Goal: Task Accomplishment & Management: Complete application form

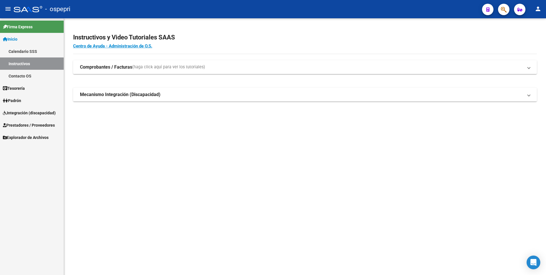
click at [29, 110] on span "Integración (discapacidad)" at bounding box center [29, 113] width 53 height 6
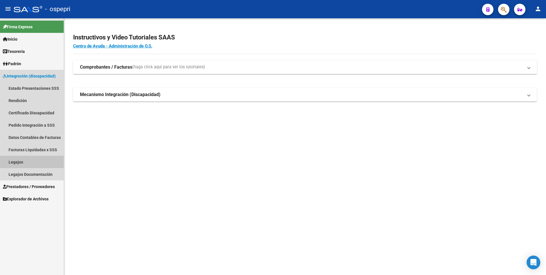
click at [31, 160] on link "Legajos" at bounding box center [32, 162] width 64 height 12
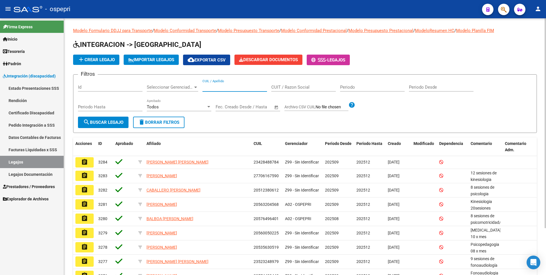
click at [239, 87] on input "CUIL / Apellido" at bounding box center [235, 87] width 65 height 5
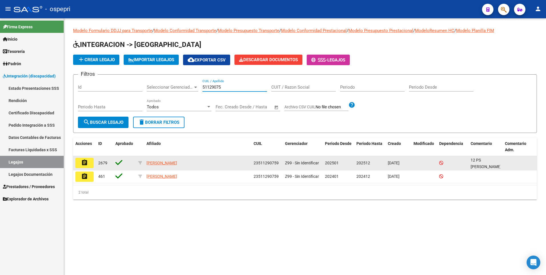
type input "51129075"
click at [85, 165] on mat-icon "assignment" at bounding box center [84, 162] width 7 height 7
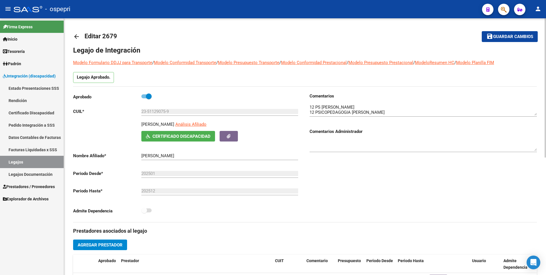
click at [37, 165] on link "Legajos" at bounding box center [32, 162] width 64 height 12
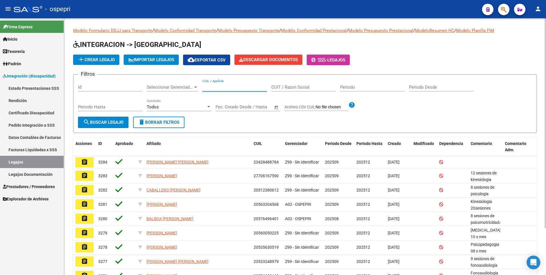
click at [218, 87] on input "CUIL / Apellido" at bounding box center [235, 87] width 65 height 5
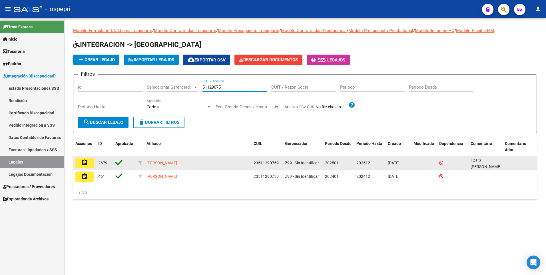
type input "51129075"
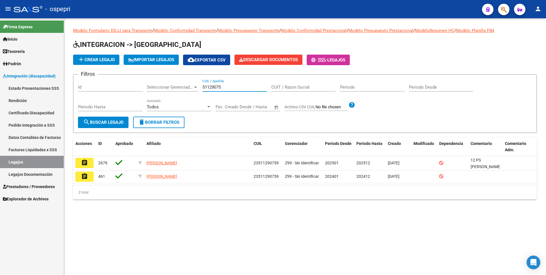
click at [86, 163] on mat-icon "assignment" at bounding box center [84, 162] width 7 height 7
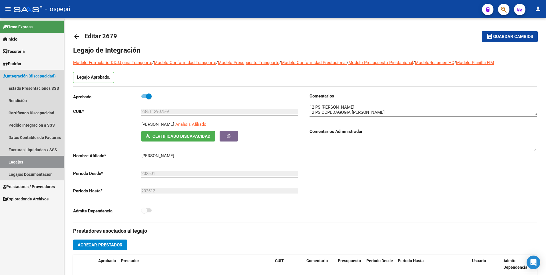
click at [30, 162] on link "Legajos" at bounding box center [32, 162] width 64 height 12
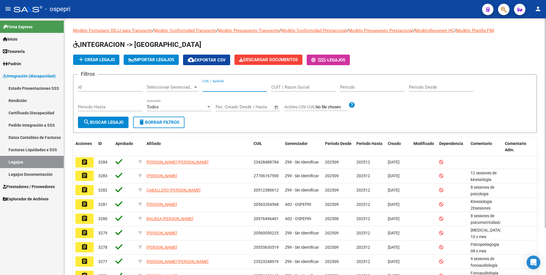
click at [224, 86] on input "CUIL / Apellido" at bounding box center [235, 87] width 65 height 5
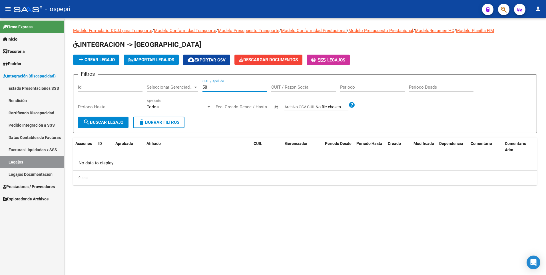
type input "5"
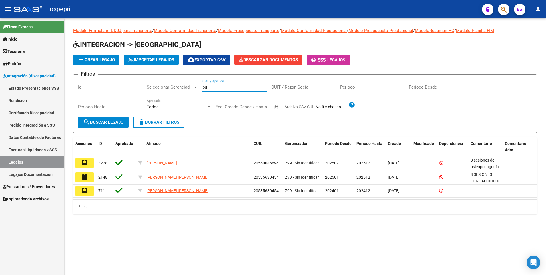
type input "b"
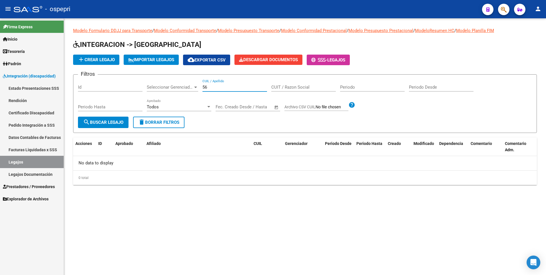
type input "5"
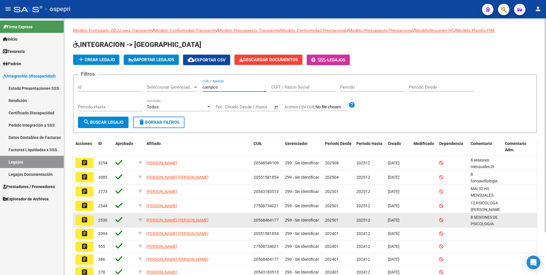
type input "campos"
click at [85, 221] on mat-icon "assignment" at bounding box center [84, 219] width 7 height 7
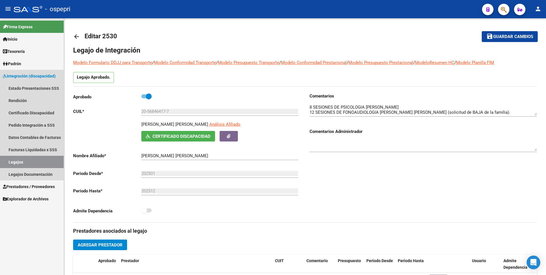
click at [34, 163] on link "Legajos" at bounding box center [32, 162] width 64 height 12
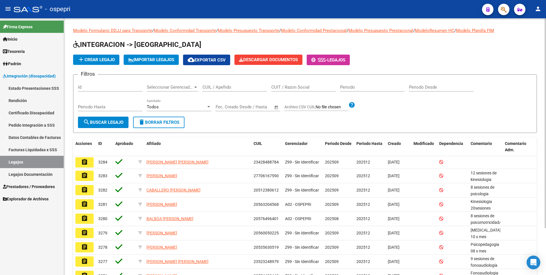
click at [219, 87] on input "CUIL / Apellido" at bounding box center [235, 87] width 65 height 5
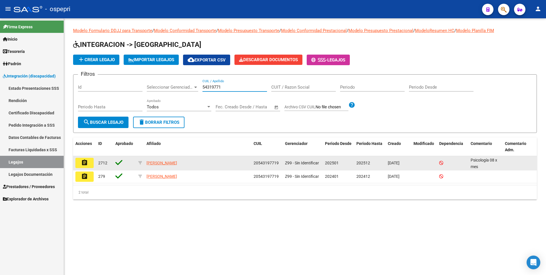
type input "54319771"
click at [83, 163] on mat-icon "assignment" at bounding box center [84, 162] width 7 height 7
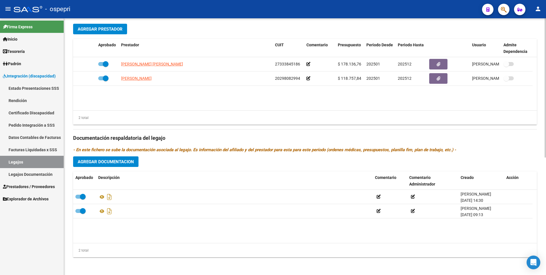
scroll to position [216, 0]
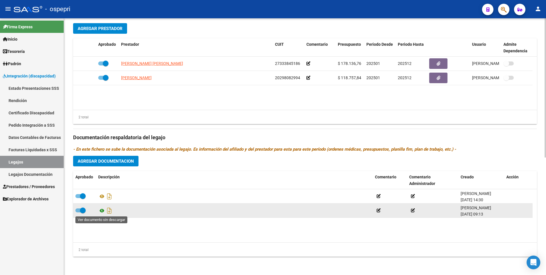
click at [101, 210] on icon at bounding box center [101, 210] width 7 height 7
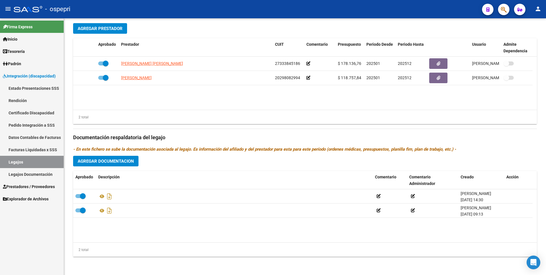
click at [43, 166] on link "Legajos" at bounding box center [32, 162] width 64 height 12
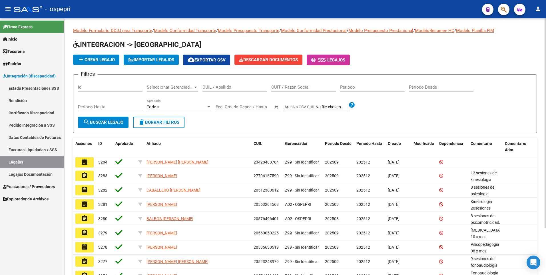
click at [219, 88] on input "CUIL / Apellido" at bounding box center [235, 87] width 65 height 5
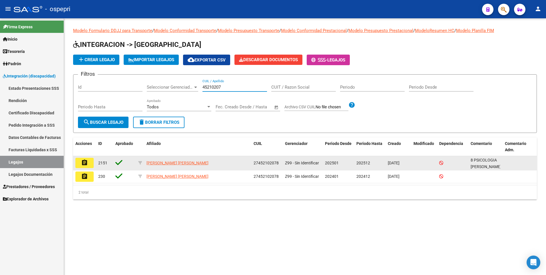
type input "45210207"
click at [85, 163] on mat-icon "assignment" at bounding box center [84, 162] width 7 height 7
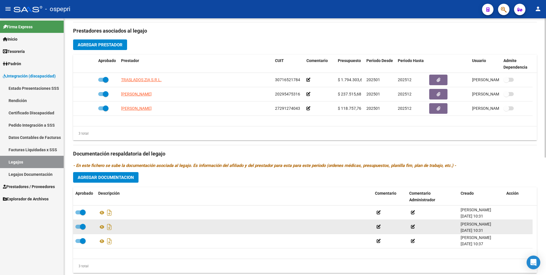
scroll to position [171, 0]
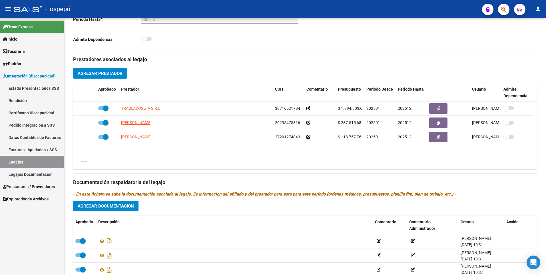
click at [15, 160] on link "Legajos" at bounding box center [32, 162] width 64 height 12
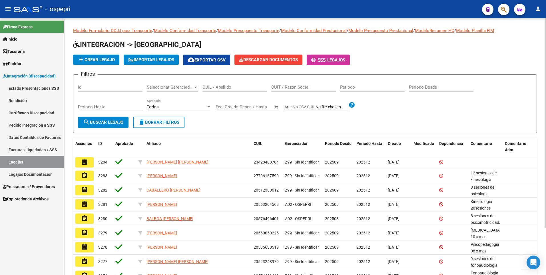
click at [217, 85] on div "CUIL / Apellido" at bounding box center [235, 85] width 65 height 12
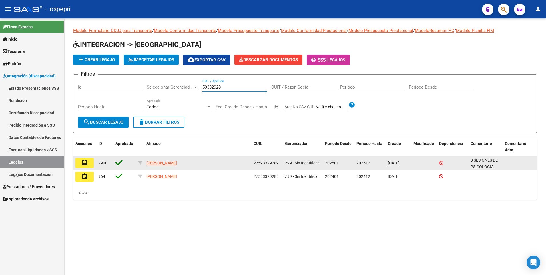
type input "59332928"
click at [82, 163] on mat-icon "assignment" at bounding box center [84, 162] width 7 height 7
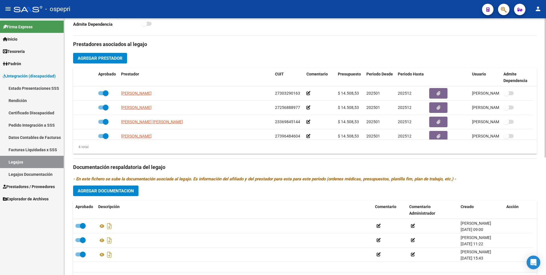
scroll to position [216, 0]
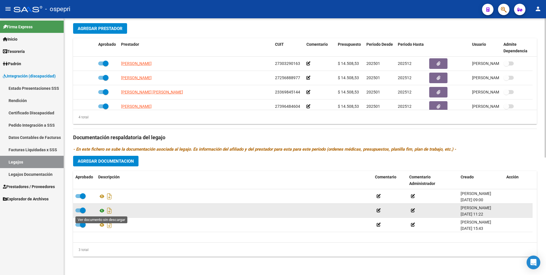
click at [101, 213] on icon at bounding box center [101, 210] width 7 height 7
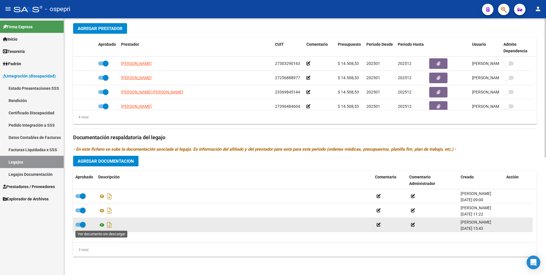
click at [101, 223] on icon at bounding box center [101, 224] width 7 height 7
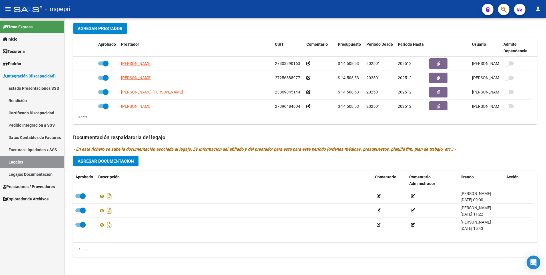
click at [39, 164] on link "Legajos" at bounding box center [32, 162] width 64 height 12
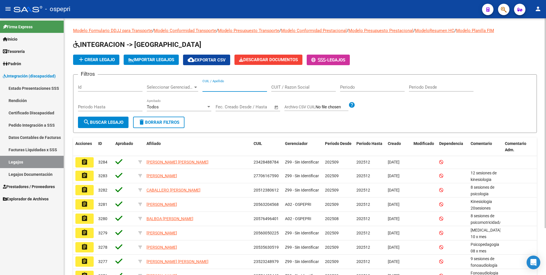
click at [218, 88] on input "CUIL / Apellido" at bounding box center [235, 87] width 65 height 5
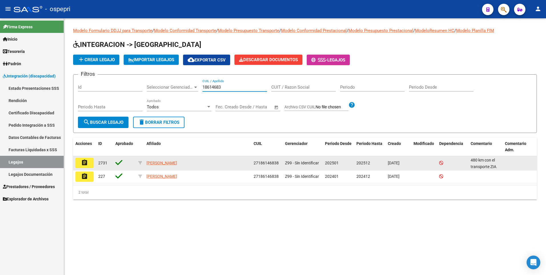
type input "18614683"
click at [83, 163] on mat-icon "assignment" at bounding box center [84, 162] width 7 height 7
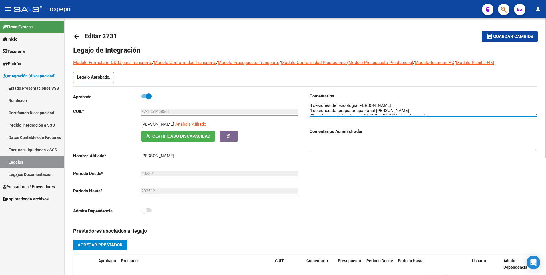
scroll to position [10, 0]
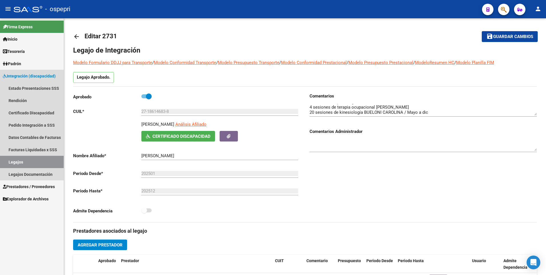
click at [23, 163] on link "Legajos" at bounding box center [32, 162] width 64 height 12
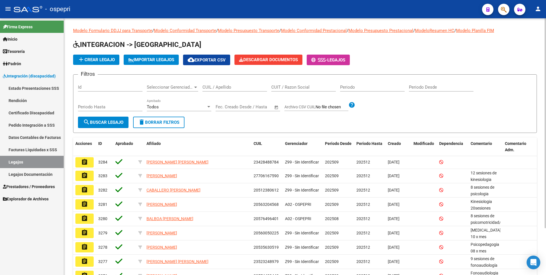
drag, startPoint x: 211, startPoint y: 87, endPoint x: 215, endPoint y: 89, distance: 4.4
click at [213, 88] on input "CUIL / Apellido" at bounding box center [235, 87] width 65 height 5
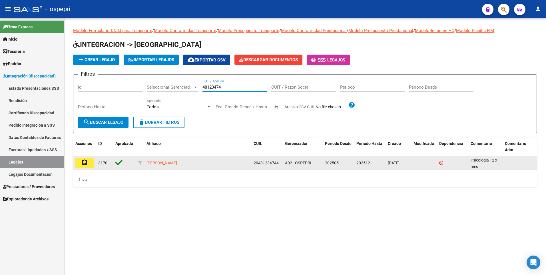
type input "48123474"
click at [80, 164] on button "assignment" at bounding box center [84, 163] width 18 height 10
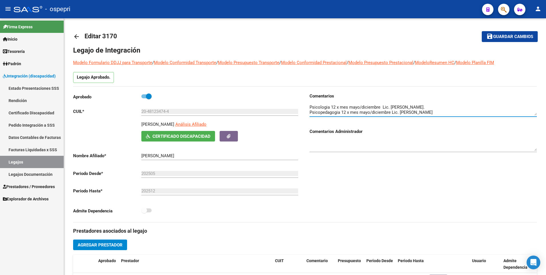
click at [43, 165] on link "Legajos" at bounding box center [32, 162] width 64 height 12
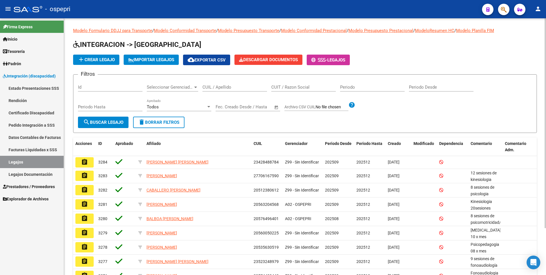
click at [220, 85] on input "CUIL / Apellido" at bounding box center [235, 87] width 65 height 5
paste input "59961247"
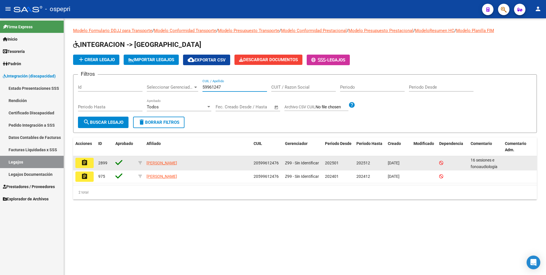
type input "59961247"
click at [87, 167] on button "assignment" at bounding box center [84, 163] width 18 height 10
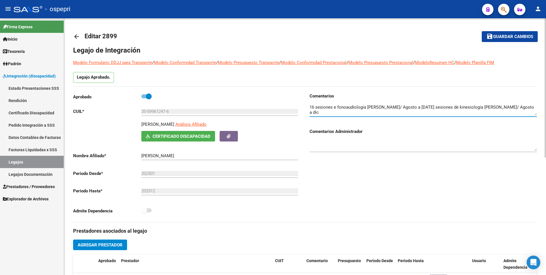
click at [485, 109] on textarea at bounding box center [423, 109] width 227 height 11
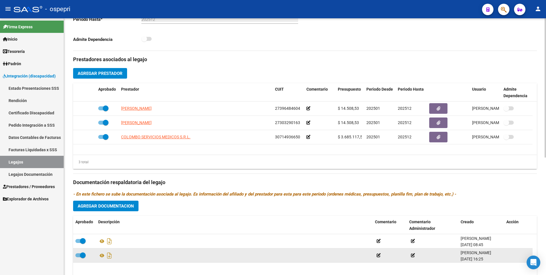
scroll to position [216, 0]
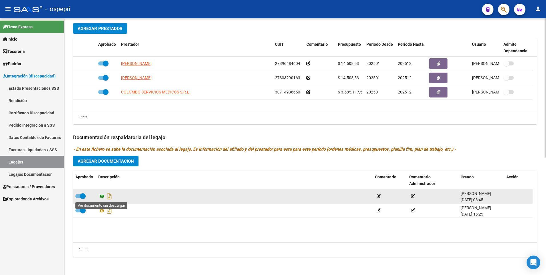
click at [103, 198] on icon at bounding box center [101, 196] width 7 height 7
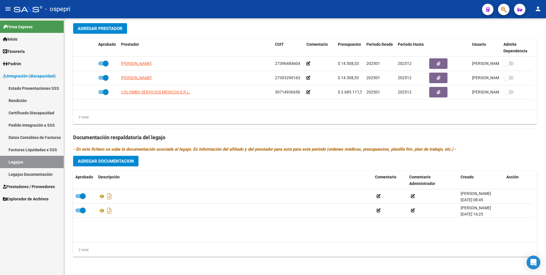
click at [37, 160] on link "Legajos" at bounding box center [32, 162] width 64 height 12
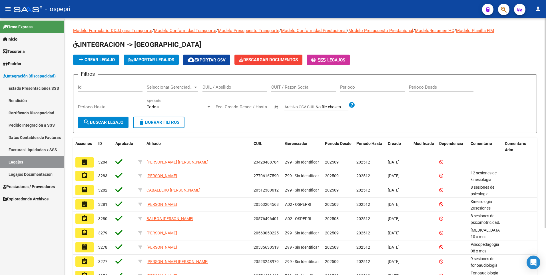
click at [236, 89] on input "CUIL / Apellido" at bounding box center [235, 87] width 65 height 5
paste input "54319771"
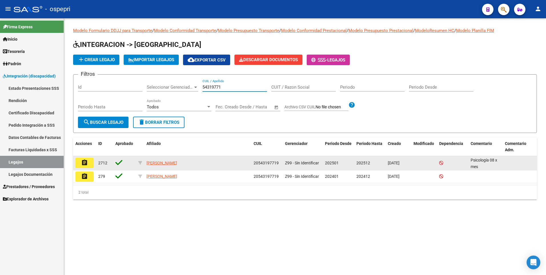
type input "54319771"
click at [86, 164] on mat-icon "assignment" at bounding box center [84, 162] width 7 height 7
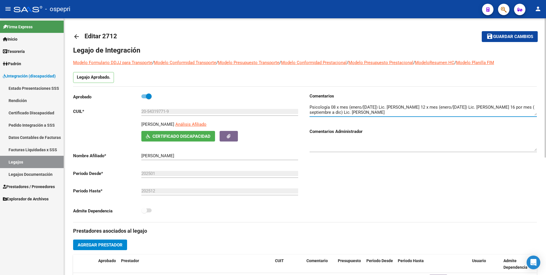
drag, startPoint x: 442, startPoint y: 107, endPoint x: 309, endPoint y: 107, distance: 133.1
click at [309, 107] on div "Comentarios Comentarios Administrador" at bounding box center [421, 157] width 232 height 129
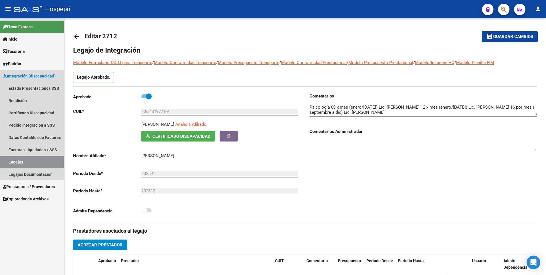
click at [26, 163] on link "Legajos" at bounding box center [32, 162] width 64 height 12
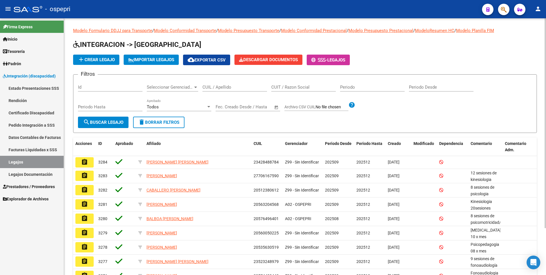
click at [219, 87] on input "CUIL / Apellido" at bounding box center [235, 87] width 65 height 5
paste input "56846417"
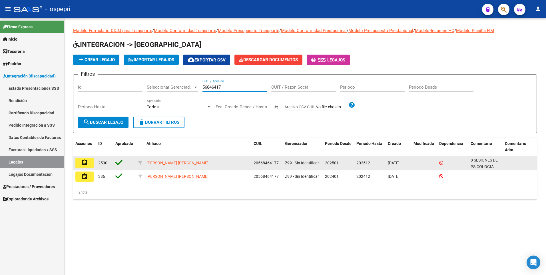
type input "56846417"
click at [87, 163] on mat-icon "assignment" at bounding box center [84, 162] width 7 height 7
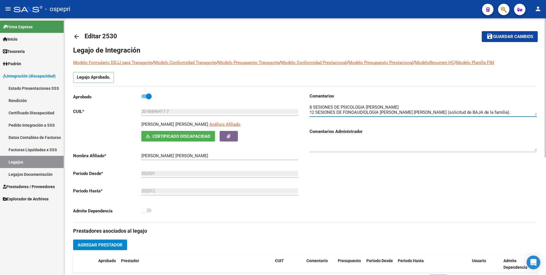
drag, startPoint x: 409, startPoint y: 107, endPoint x: 309, endPoint y: 108, distance: 99.4
click at [309, 108] on div "Comentarios Comentarios Administrador" at bounding box center [421, 157] width 232 height 129
drag, startPoint x: 432, startPoint y: 114, endPoint x: 362, endPoint y: 114, distance: 69.7
click at [362, 114] on textarea at bounding box center [423, 109] width 227 height 11
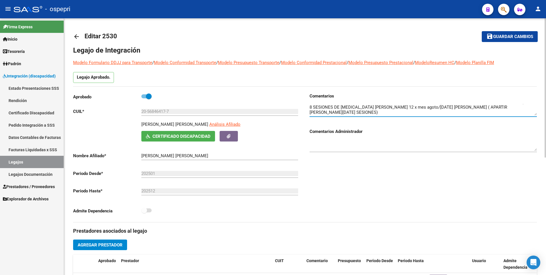
drag, startPoint x: 341, startPoint y: 112, endPoint x: 379, endPoint y: 112, distance: 37.7
click at [379, 112] on textarea at bounding box center [423, 109] width 227 height 11
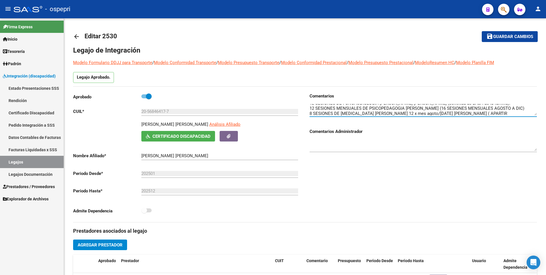
click at [30, 164] on link "Legajos" at bounding box center [32, 162] width 64 height 12
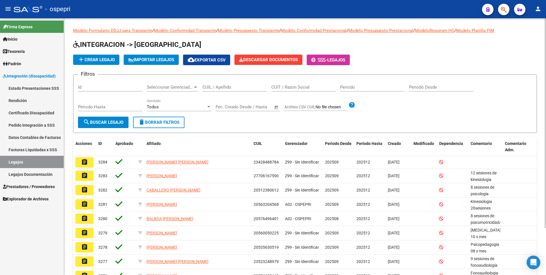
click at [214, 87] on input "CUIL / Apellido" at bounding box center [235, 87] width 65 height 5
paste input "59332928"
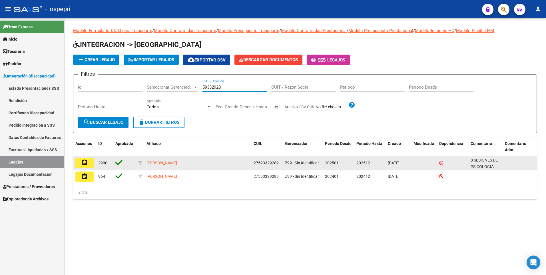
type input "59332928"
click at [83, 161] on mat-icon "assignment" at bounding box center [84, 162] width 7 height 7
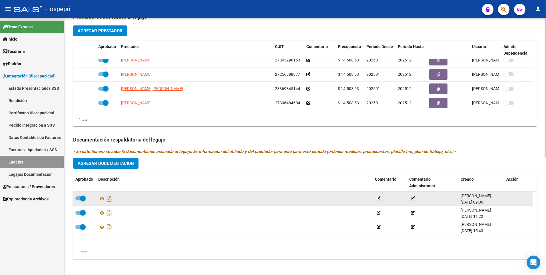
scroll to position [216, 0]
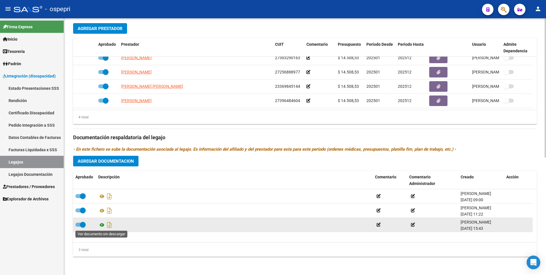
click at [103, 227] on icon at bounding box center [101, 224] width 7 height 7
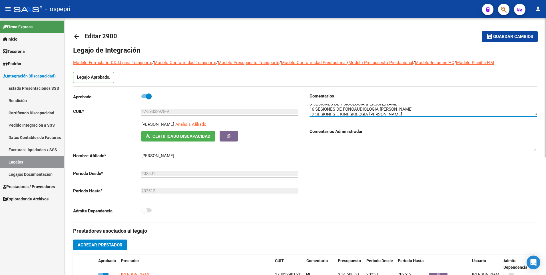
scroll to position [0, 0]
drag, startPoint x: 415, startPoint y: 107, endPoint x: 309, endPoint y: 108, distance: 106.0
click at [309, 108] on div "Comentarios Comentarios Administrador" at bounding box center [421, 157] width 232 height 129
drag, startPoint x: 434, startPoint y: 112, endPoint x: 377, endPoint y: 111, distance: 56.6
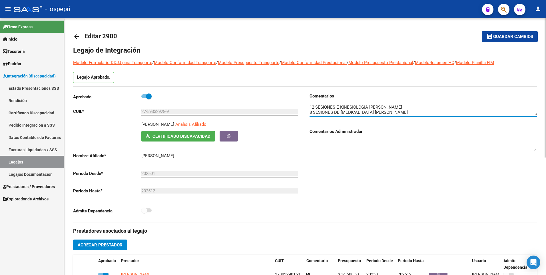
click at [377, 111] on textarea at bounding box center [423, 109] width 227 height 11
click at [431, 113] on textarea at bounding box center [423, 109] width 227 height 11
drag, startPoint x: 430, startPoint y: 113, endPoint x: 308, endPoint y: 110, distance: 122.6
click at [308, 110] on div "Comentarios Comentarios Administrador" at bounding box center [421, 157] width 232 height 129
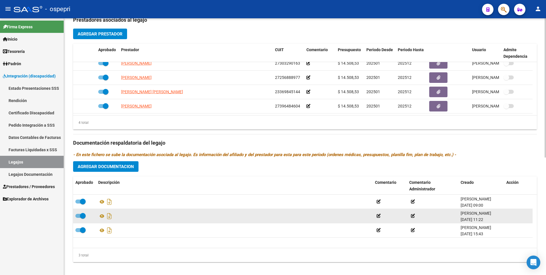
scroll to position [216, 0]
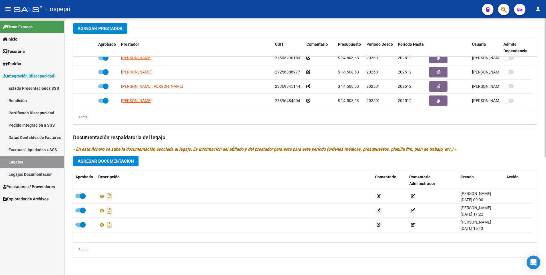
drag, startPoint x: 49, startPoint y: 165, endPoint x: 66, endPoint y: 153, distance: 21.4
click at [49, 165] on link "Legajos" at bounding box center [32, 162] width 64 height 12
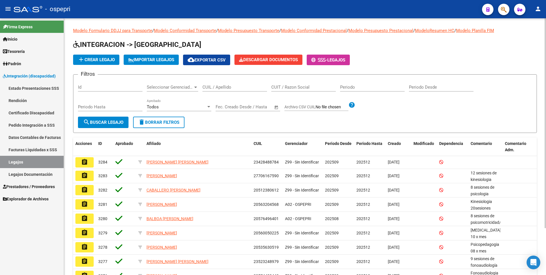
click at [221, 89] on input "CUIL / Apellido" at bounding box center [235, 87] width 65 height 5
paste input "42654177"
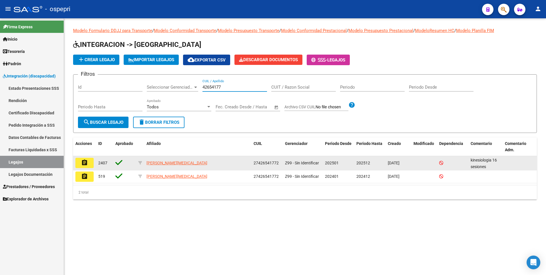
type input "42654177"
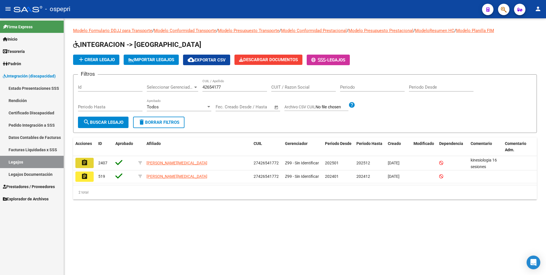
click at [85, 165] on mat-icon "assignment" at bounding box center [84, 162] width 7 height 7
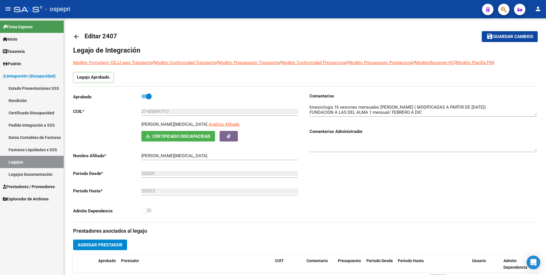
click at [40, 157] on link "Legajos" at bounding box center [32, 162] width 64 height 12
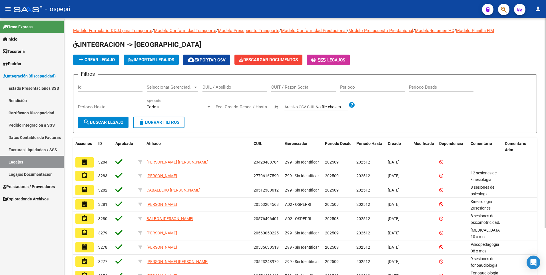
click at [236, 85] on input "CUIL / Apellido" at bounding box center [235, 87] width 65 height 5
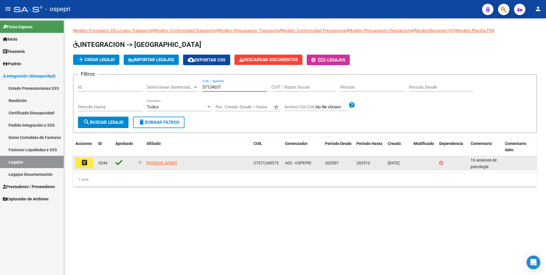
type input "57124037"
click at [84, 164] on mat-icon "assignment" at bounding box center [84, 162] width 7 height 7
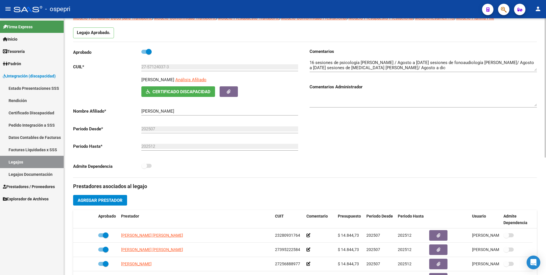
scroll to position [200, 0]
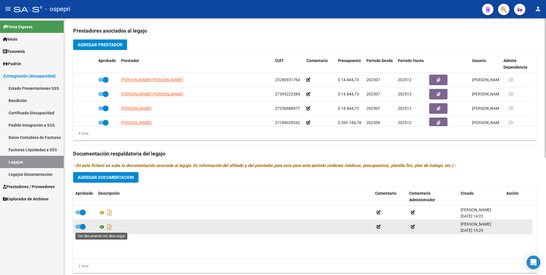
click at [103, 227] on icon at bounding box center [101, 226] width 7 height 7
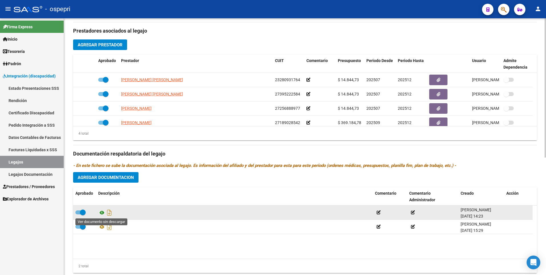
click at [102, 213] on icon at bounding box center [101, 212] width 7 height 7
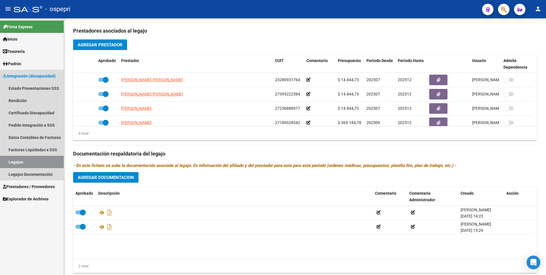
click at [37, 163] on link "Legajos" at bounding box center [32, 162] width 64 height 12
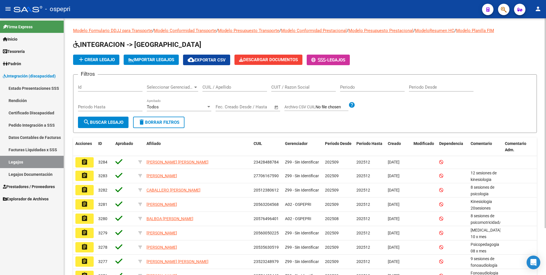
click at [235, 89] on input "CUIL / Apellido" at bounding box center [235, 87] width 65 height 5
paste input "59291239"
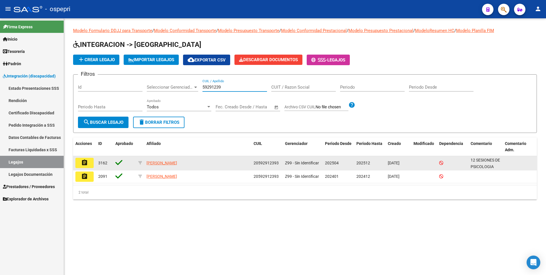
type input "59291239"
click at [83, 165] on mat-icon "assignment" at bounding box center [84, 162] width 7 height 7
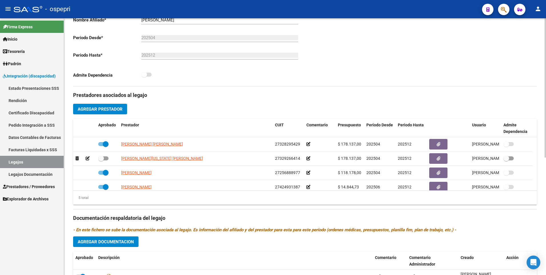
scroll to position [200, 0]
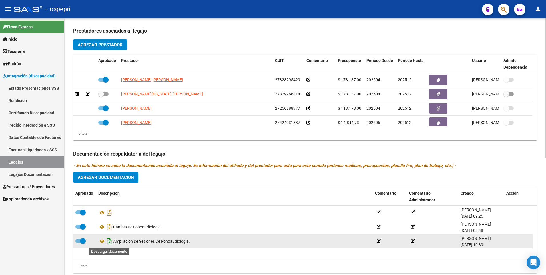
click at [107, 244] on icon "Descargar documento" at bounding box center [109, 241] width 7 height 9
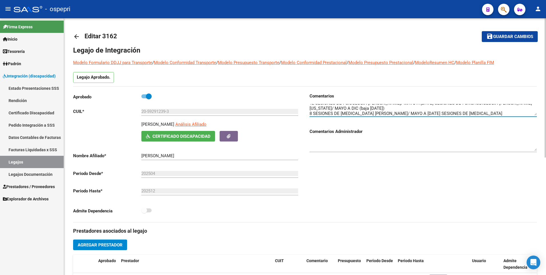
scroll to position [0, 0]
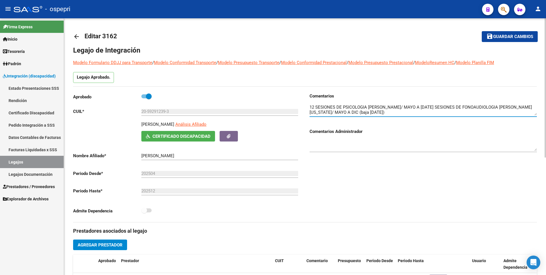
drag, startPoint x: 455, startPoint y: 113, endPoint x: 293, endPoint y: 93, distance: 163.0
click at [293, 93] on div "Aprobado CUIL * 20-59291239-3 Ingresar CUIL [PERSON_NAME][GEOGRAPHIC_DATA] Anál…" at bounding box center [305, 157] width 464 height 129
click at [52, 159] on link "Legajos" at bounding box center [32, 162] width 64 height 12
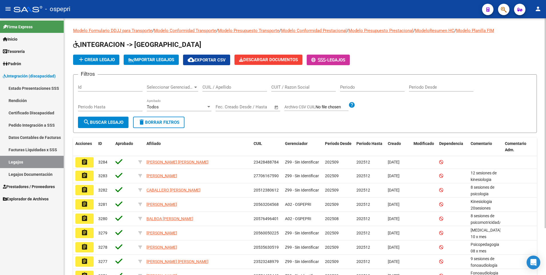
click at [216, 87] on input "CUIL / Apellido" at bounding box center [235, 87] width 65 height 5
paste input "41420570"
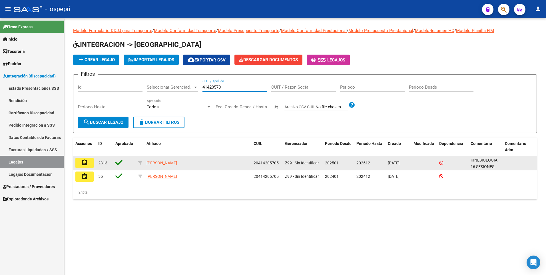
type input "41420570"
click at [86, 161] on mat-icon "assignment" at bounding box center [84, 162] width 7 height 7
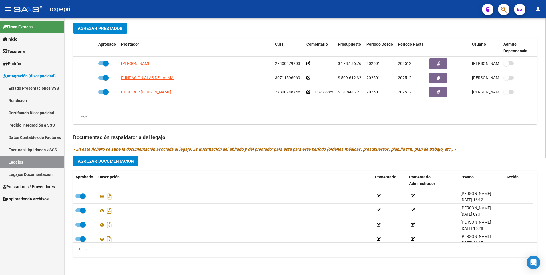
scroll to position [20, 0]
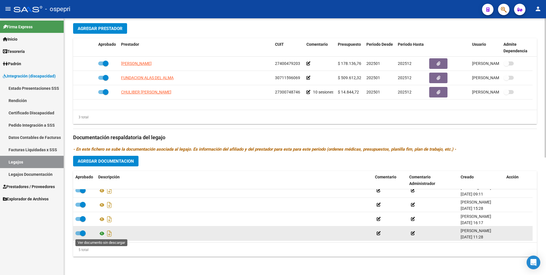
click at [103, 235] on icon at bounding box center [101, 233] width 7 height 7
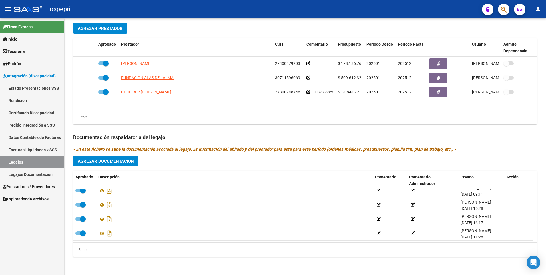
drag, startPoint x: 25, startPoint y: 160, endPoint x: 35, endPoint y: 157, distance: 9.7
click at [25, 160] on link "Legajos" at bounding box center [32, 162] width 64 height 12
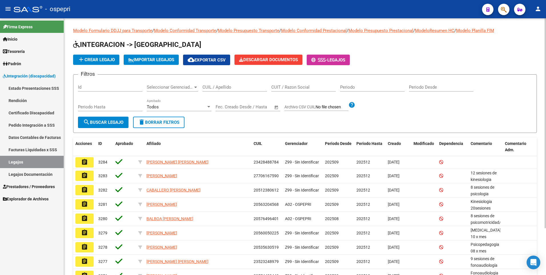
click at [221, 87] on input "CUIL / Apellido" at bounding box center [235, 87] width 65 height 5
paste input "50689498"
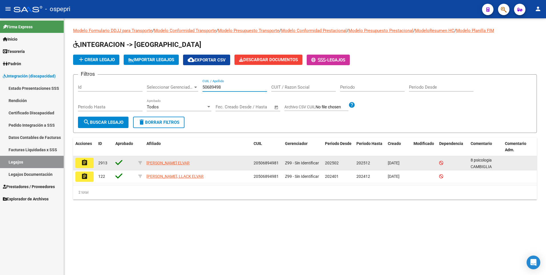
type input "50689498"
click at [89, 163] on button "assignment" at bounding box center [84, 163] width 18 height 10
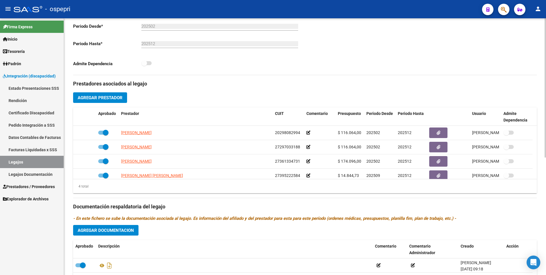
scroll to position [188, 0]
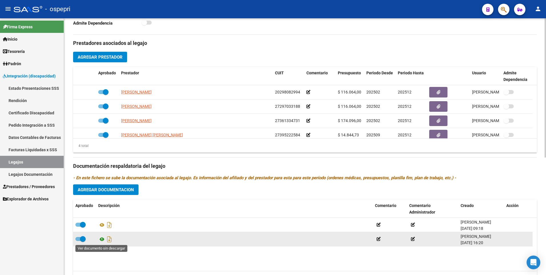
click at [102, 240] on icon at bounding box center [101, 239] width 7 height 7
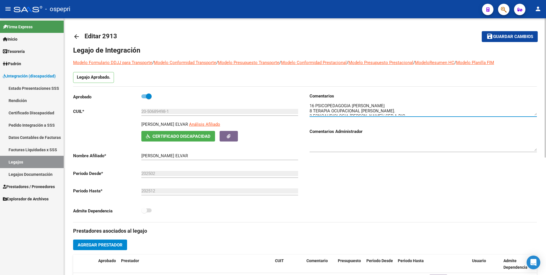
scroll to position [10, 0]
drag, startPoint x: 310, startPoint y: 107, endPoint x: 405, endPoint y: 113, distance: 95.1
click at [405, 113] on textarea at bounding box center [423, 109] width 227 height 11
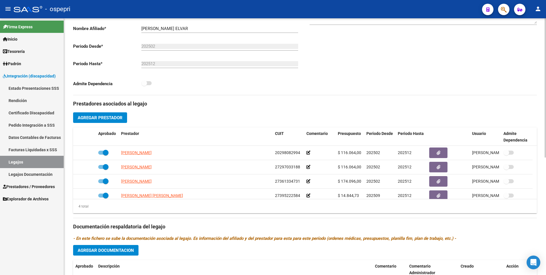
scroll to position [216, 0]
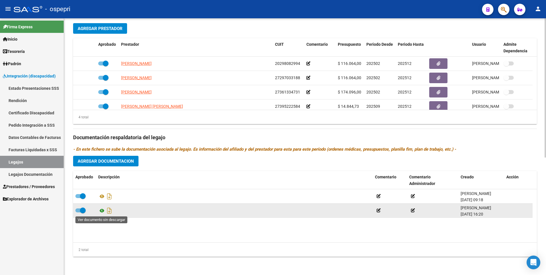
click at [101, 212] on icon at bounding box center [101, 210] width 7 height 7
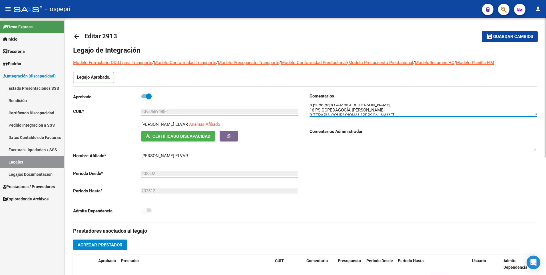
scroll to position [0, 0]
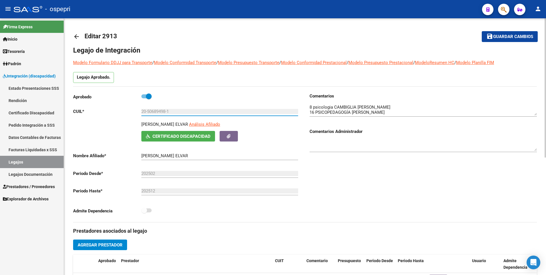
drag, startPoint x: 166, startPoint y: 111, endPoint x: 149, endPoint y: 110, distance: 17.5
click at [149, 110] on input "20-50689498-1" at bounding box center [219, 111] width 157 height 5
drag, startPoint x: 43, startPoint y: 158, endPoint x: 59, endPoint y: 145, distance: 21.3
click at [43, 158] on link "Legajos" at bounding box center [32, 162] width 64 height 12
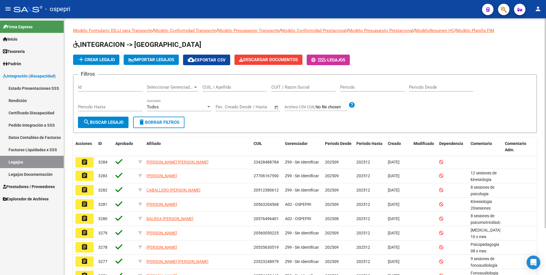
click at [221, 85] on input "CUIL / Apellido" at bounding box center [235, 87] width 65 height 5
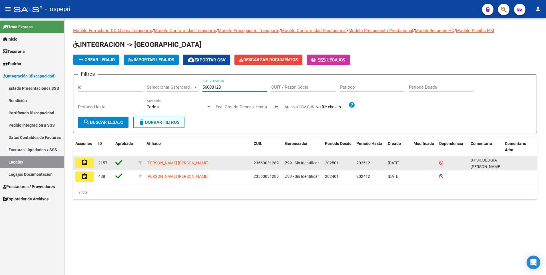
type input "56003128"
click at [83, 164] on mat-icon "assignment" at bounding box center [84, 162] width 7 height 7
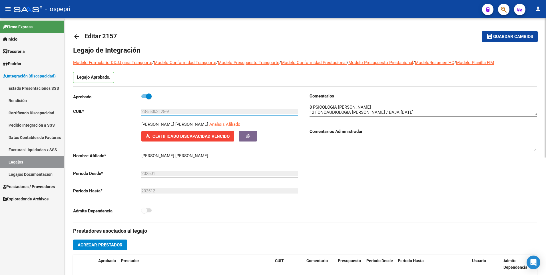
drag, startPoint x: 181, startPoint y: 109, endPoint x: 112, endPoint y: 113, distance: 68.7
click at [112, 113] on app-form-text-field "CUIL * 23-56003128-9 Ingresar CUIL" at bounding box center [185, 111] width 225 height 5
click at [33, 111] on link "Certificado Discapacidad" at bounding box center [32, 113] width 64 height 12
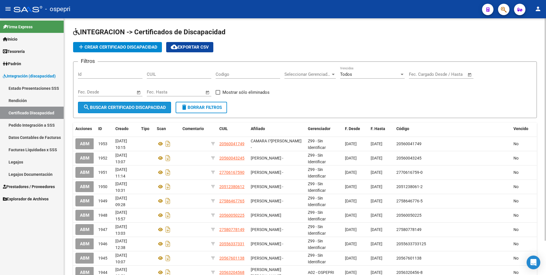
click at [127, 111] on button "search Buscar Certificado Discapacidad" at bounding box center [124, 107] width 93 height 11
click at [158, 72] on input "CUIL" at bounding box center [179, 74] width 65 height 5
paste input "23-56003128-9"
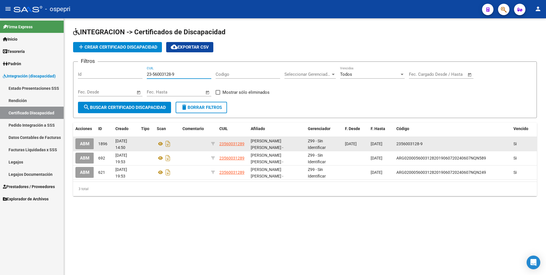
type input "23-56003128-9"
click at [83, 143] on span "ABM" at bounding box center [84, 143] width 9 height 5
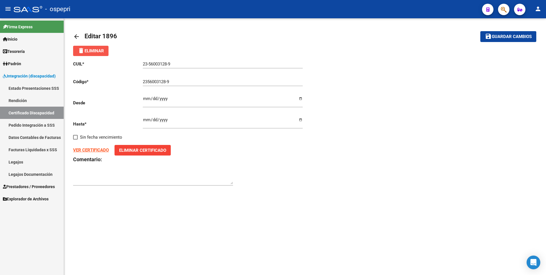
click at [100, 53] on button "delete Eliminar" at bounding box center [90, 51] width 35 height 10
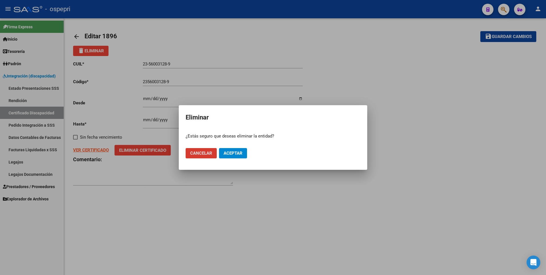
click at [232, 152] on span "Aceptar" at bounding box center [233, 153] width 19 height 5
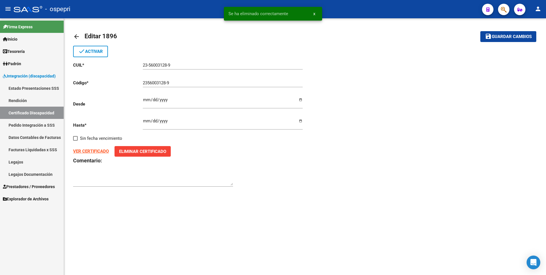
drag, startPoint x: 37, startPoint y: 162, endPoint x: 42, endPoint y: 160, distance: 5.4
click at [38, 162] on link "Legajos" at bounding box center [32, 162] width 64 height 12
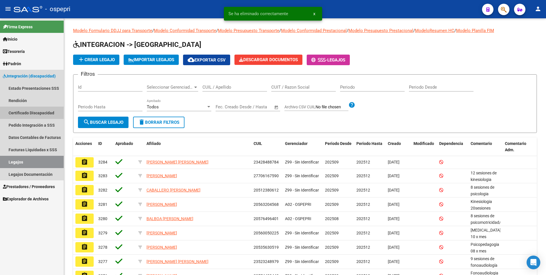
click at [43, 113] on link "Certificado Discapacidad" at bounding box center [32, 113] width 64 height 12
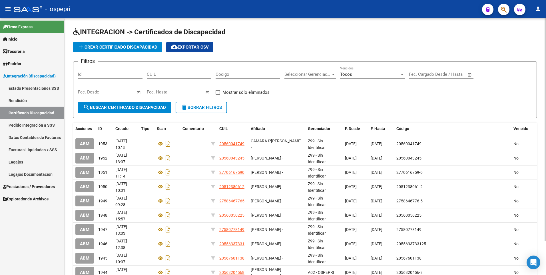
click at [159, 75] on input "CUIL" at bounding box center [179, 74] width 65 height 5
paste input "23-56003128-9"
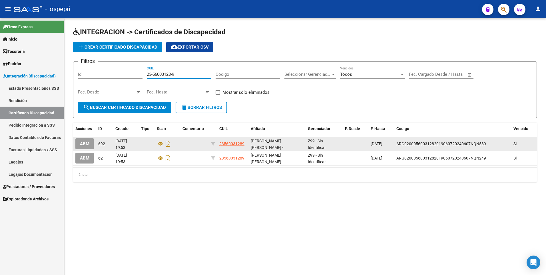
type input "23-56003128-9"
click at [87, 143] on span "ABM" at bounding box center [84, 143] width 9 height 5
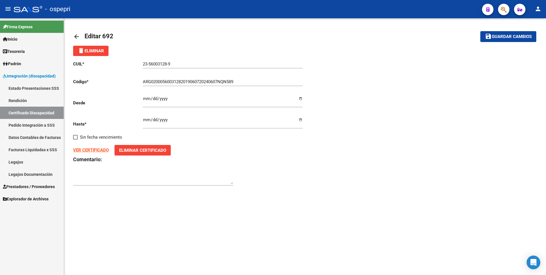
click at [93, 52] on span "delete Eliminar" at bounding box center [91, 50] width 26 height 5
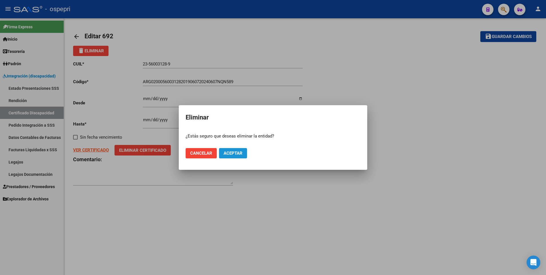
click at [236, 152] on span "Aceptar" at bounding box center [233, 153] width 19 height 5
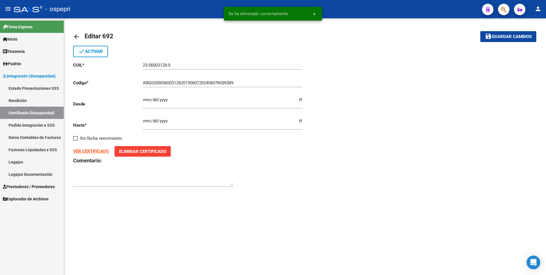
click at [35, 111] on link "Certificado Discapacidad" at bounding box center [32, 113] width 64 height 12
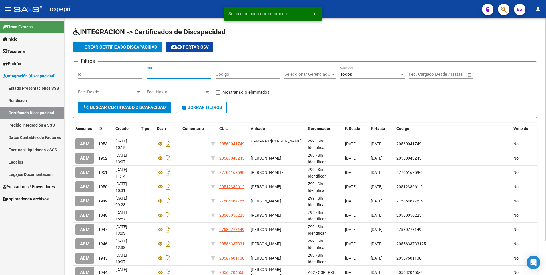
click at [175, 76] on input "CUIL" at bounding box center [179, 74] width 65 height 5
paste input "23-56003128-9"
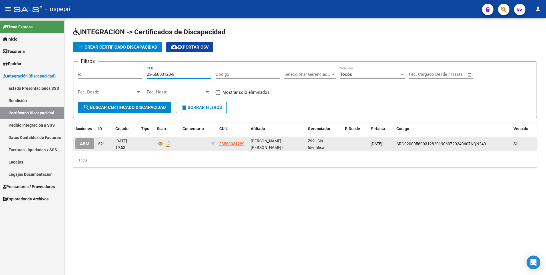
type input "23-56003128-9"
click at [85, 144] on span "ABM" at bounding box center [84, 143] width 9 height 5
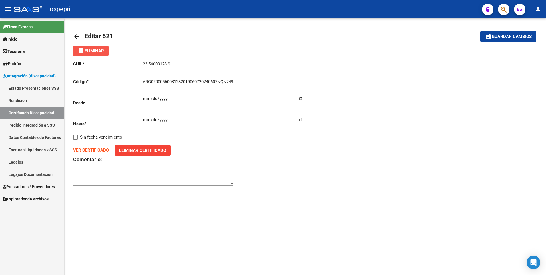
click at [82, 51] on mat-icon "delete" at bounding box center [81, 50] width 7 height 7
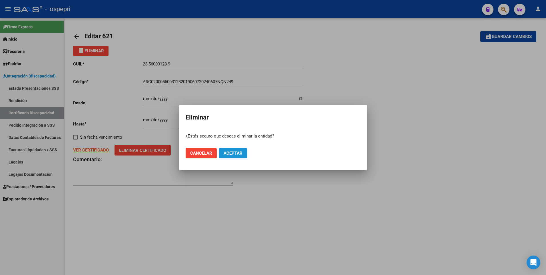
click at [226, 152] on span "Aceptar" at bounding box center [233, 153] width 19 height 5
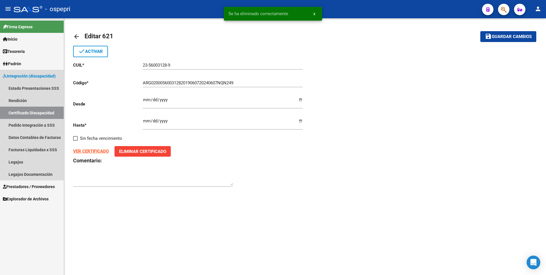
click at [43, 113] on link "Certificado Discapacidad" at bounding box center [32, 113] width 64 height 12
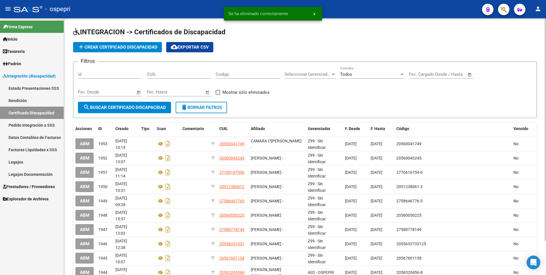
click at [125, 49] on span "add Crear Certificado Discapacidad" at bounding box center [118, 47] width 80 height 5
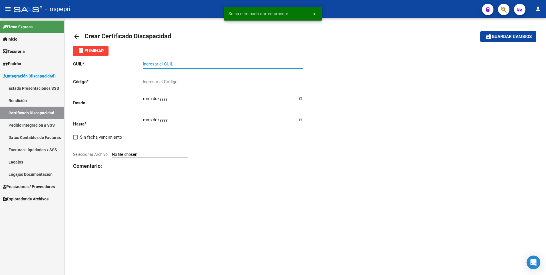
click at [184, 66] on input "Ingresar el CUIL" at bounding box center [223, 63] width 160 height 5
paste input "23-56003128-9"
type input "23-56003128-9"
click at [180, 81] on input "Ingresar el Codigo" at bounding box center [223, 81] width 160 height 5
paste input "23-56003128-9"
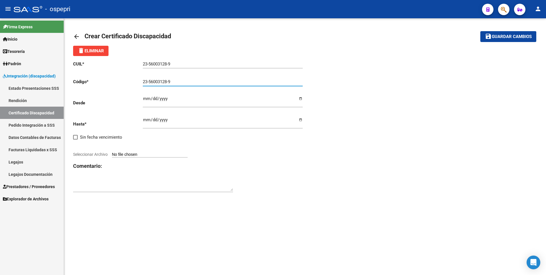
type input "23-56003128-9"
click at [144, 99] on input "Ingresar fec. Desde" at bounding box center [223, 100] width 160 height 9
type input "[DATE]"
click at [144, 121] on input "Ingresar fec. Hasta" at bounding box center [223, 121] width 160 height 9
drag, startPoint x: 149, startPoint y: 121, endPoint x: 141, endPoint y: 119, distance: 8.6
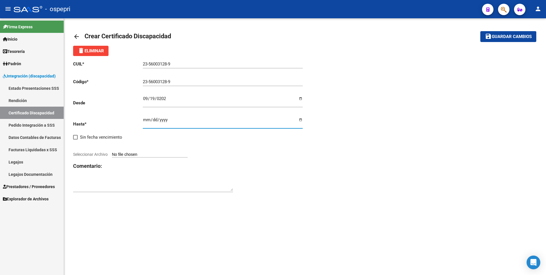
click at [144, 119] on input "Ingresar fec. Hasta" at bounding box center [223, 121] width 160 height 9
drag, startPoint x: 151, startPoint y: 120, endPoint x: 141, endPoint y: 117, distance: 10.7
click at [147, 119] on input "Ingresar fec. Hasta" at bounding box center [223, 121] width 160 height 9
drag, startPoint x: 141, startPoint y: 117, endPoint x: 147, endPoint y: 117, distance: 5.7
click at [142, 117] on div "CUIL * 23-56003128-9 Ingresar el CUIL Código * 23-56003128-9 Ingresar el Codigo…" at bounding box center [189, 126] width 232 height 141
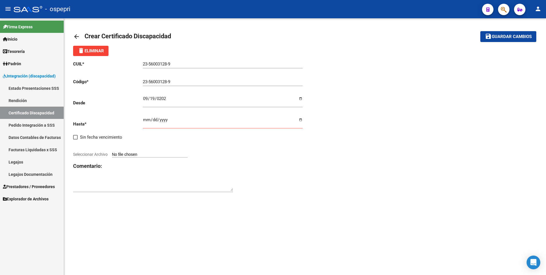
click at [147, 117] on input "Ingresar fec. Hasta" at bounding box center [223, 121] width 160 height 9
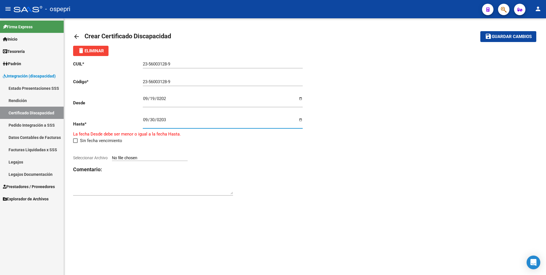
type input "[DATE]"
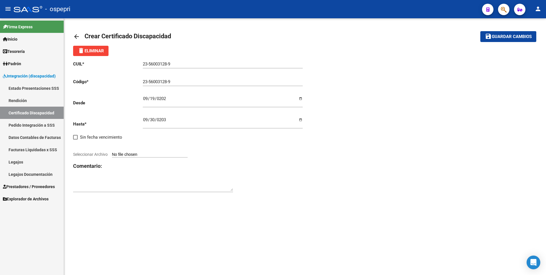
click at [151, 153] on input "Seleccionar Archivo" at bounding box center [150, 154] width 76 height 5
type input "C:\fakepath\certificado_cud_56003128.pdf"
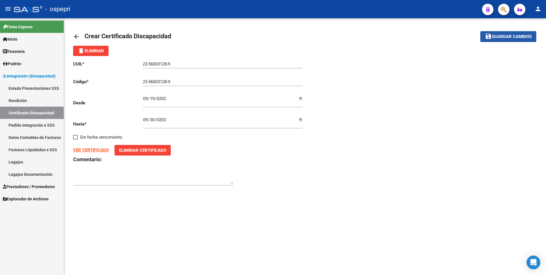
click at [507, 38] on span "Guardar cambios" at bounding box center [512, 36] width 40 height 5
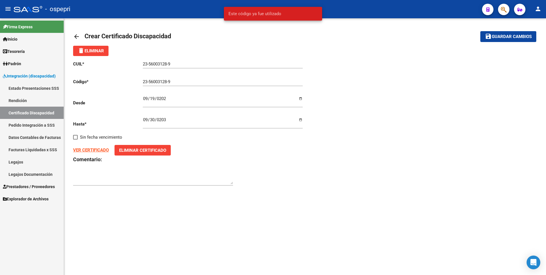
click at [176, 81] on input "23-56003128-9" at bounding box center [223, 81] width 160 height 5
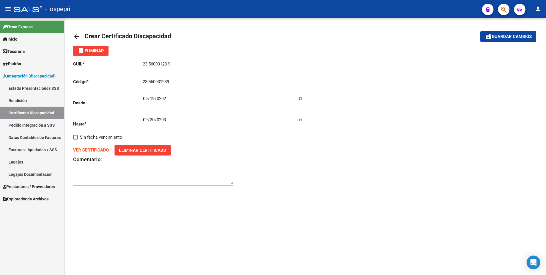
type input "23-560031289"
click at [518, 38] on span "Guardar cambios" at bounding box center [512, 36] width 40 height 5
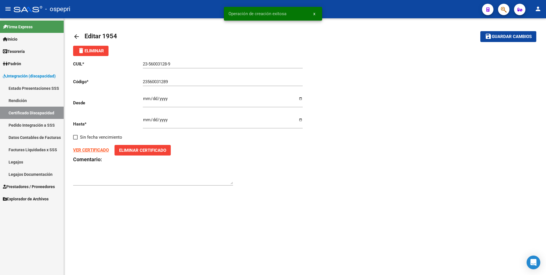
click at [37, 165] on link "Legajos" at bounding box center [32, 162] width 64 height 12
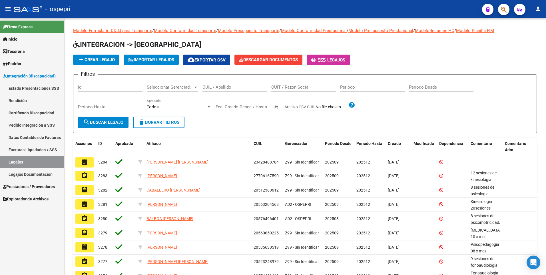
click at [47, 163] on link "Legajos" at bounding box center [32, 162] width 64 height 12
click at [235, 87] on input "CUIL / Apellido" at bounding box center [235, 87] width 65 height 5
paste input "52536506"
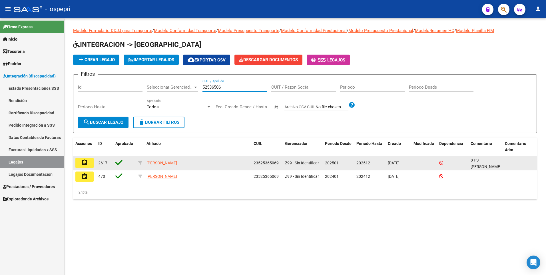
type input "52536506"
click at [83, 163] on mat-icon "assignment" at bounding box center [84, 162] width 7 height 7
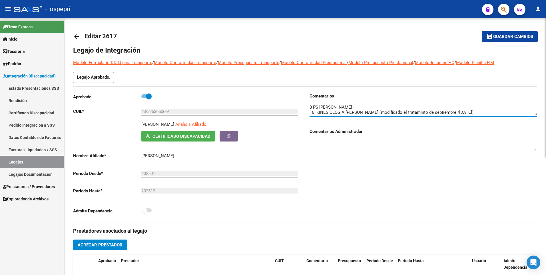
drag, startPoint x: 353, startPoint y: 107, endPoint x: 301, endPoint y: 107, distance: 52.0
click at [301, 107] on div "Aprobado CUIL * 23-52536506-9 Ingresar CUIL [PERSON_NAME] Análisis Afiliado Cer…" at bounding box center [305, 157] width 464 height 129
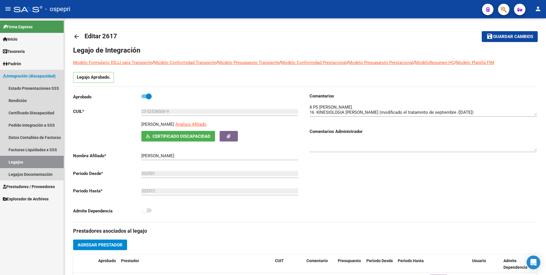
drag, startPoint x: 52, startPoint y: 165, endPoint x: 68, endPoint y: 152, distance: 20.3
click at [53, 164] on link "Legajos" at bounding box center [32, 162] width 64 height 12
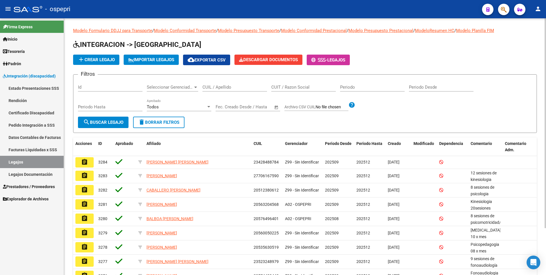
click at [213, 86] on input "CUIL / Apellido" at bounding box center [235, 87] width 65 height 5
paste input "59332928"
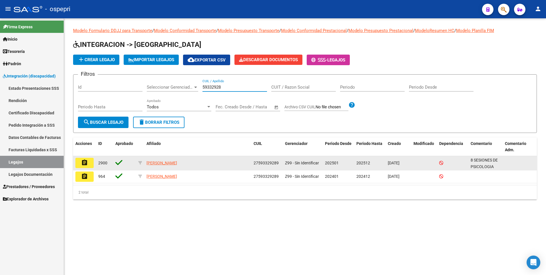
type input "59332928"
click at [81, 163] on button "assignment" at bounding box center [84, 163] width 18 height 10
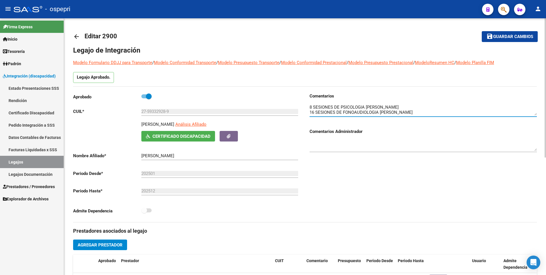
scroll to position [10, 0]
drag, startPoint x: 310, startPoint y: 107, endPoint x: 433, endPoint y: 124, distance: 124.0
click at [433, 124] on div "Comentarios Comentarios Administrador" at bounding box center [423, 125] width 227 height 65
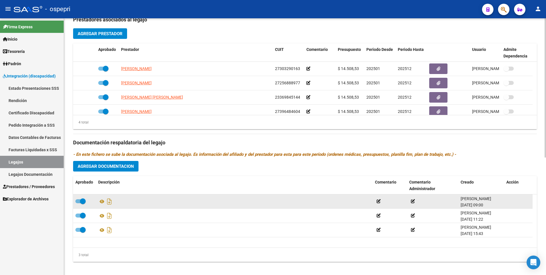
scroll to position [216, 0]
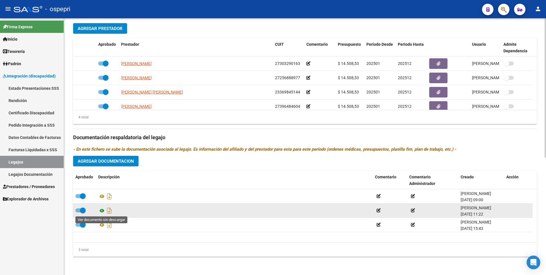
click at [102, 209] on icon at bounding box center [101, 210] width 7 height 7
click at [104, 210] on icon at bounding box center [101, 210] width 7 height 7
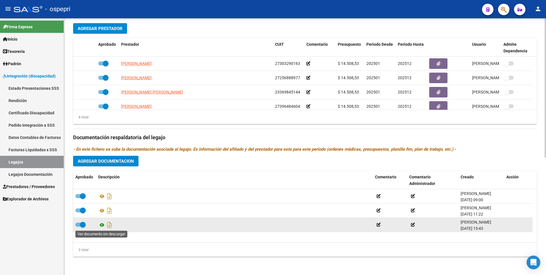
click at [100, 227] on icon at bounding box center [101, 224] width 7 height 7
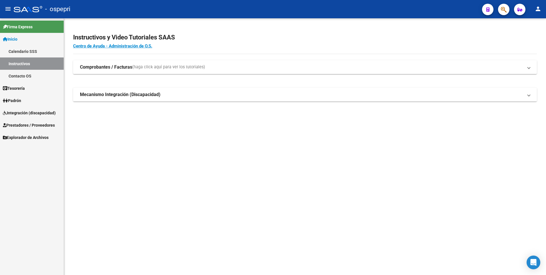
click at [21, 115] on span "Integración (discapacidad)" at bounding box center [29, 113] width 53 height 6
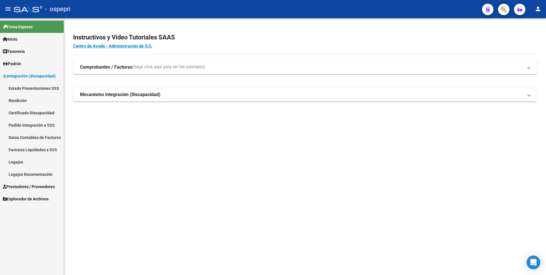
click at [22, 161] on link "Legajos" at bounding box center [32, 162] width 64 height 12
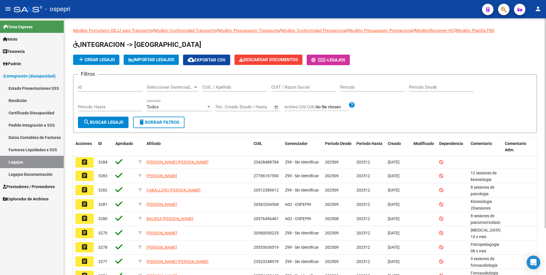
click at [249, 86] on input "CUIL / Apellido" at bounding box center [235, 87] width 65 height 5
paste input "51129075"
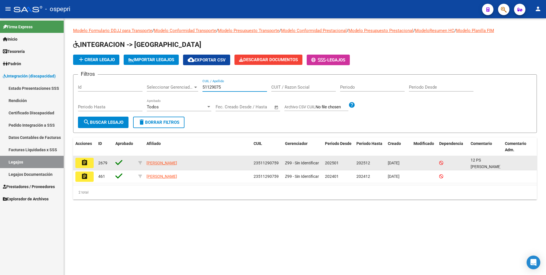
type input "51129075"
click at [86, 163] on mat-icon "assignment" at bounding box center [84, 162] width 7 height 7
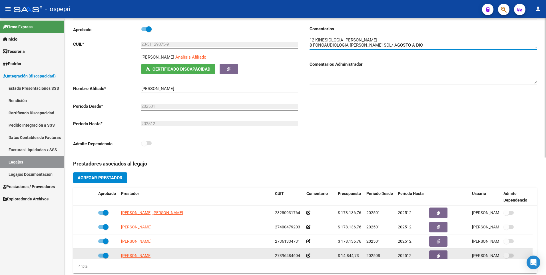
scroll to position [45, 0]
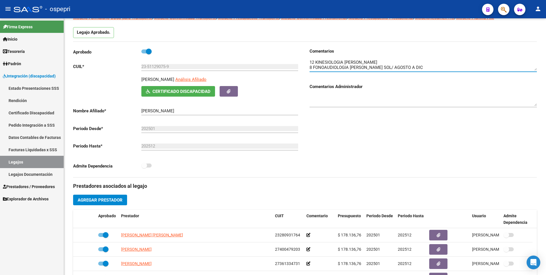
click at [39, 163] on link "Legajos" at bounding box center [32, 162] width 64 height 12
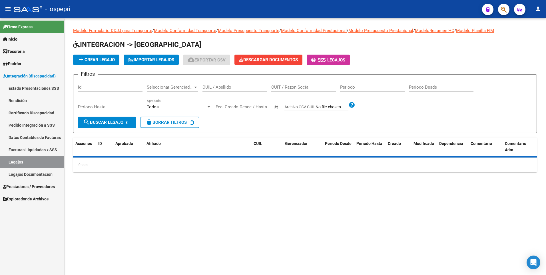
click at [211, 85] on input "CUIL / Apellido" at bounding box center [235, 87] width 65 height 5
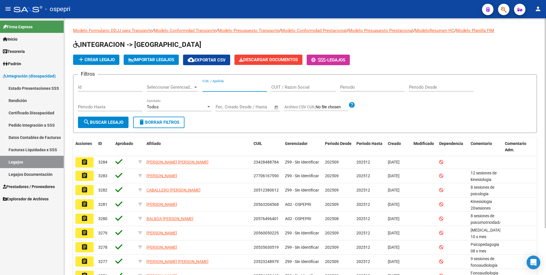
paste input "56846412"
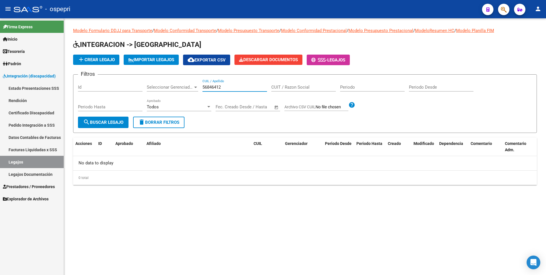
drag, startPoint x: 225, startPoint y: 89, endPoint x: 179, endPoint y: 88, distance: 46.6
click at [179, 88] on div "Filtros Id Seleccionar Gerenciador Seleccionar Gerenciador 56846412 CUIL / Apel…" at bounding box center [305, 97] width 454 height 37
click at [40, 160] on link "Legajos" at bounding box center [32, 162] width 64 height 12
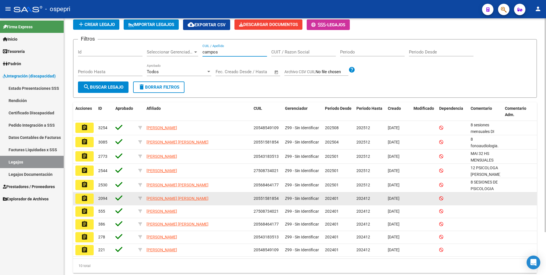
scroll to position [51, 0]
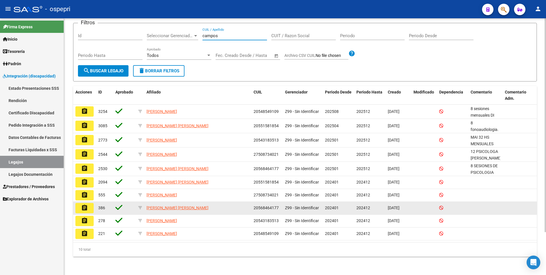
type input "campos"
click at [85, 208] on mat-icon "assignment" at bounding box center [84, 207] width 7 height 7
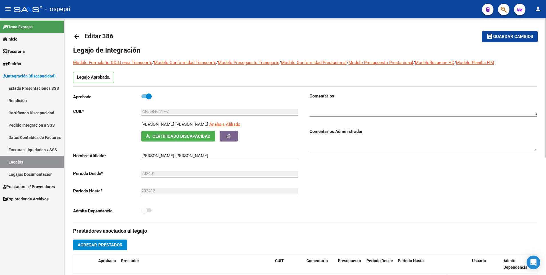
type input "[PERSON_NAME] [PERSON_NAME]"
drag, startPoint x: 173, startPoint y: 112, endPoint x: 110, endPoint y: 112, distance: 63.4
click at [110, 112] on app-form-text-field "CUIL * 20-56846417-7 Ingresar CUIL" at bounding box center [185, 111] width 225 height 5
drag, startPoint x: 36, startPoint y: 161, endPoint x: 68, endPoint y: 147, distance: 34.6
click at [36, 161] on link "Legajos" at bounding box center [32, 162] width 64 height 12
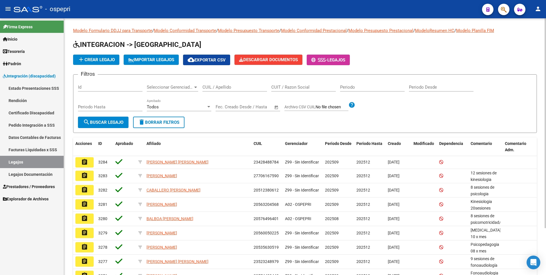
click at [222, 89] on input "CUIL / Apellido" at bounding box center [235, 87] width 65 height 5
paste input "20-56846417-7"
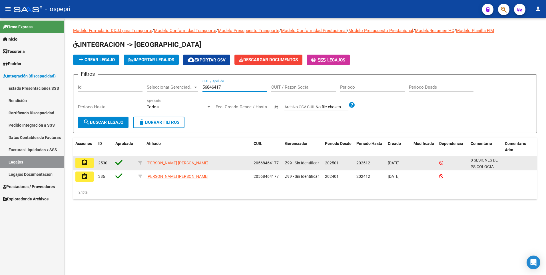
type input "56846417"
click at [82, 161] on mat-icon "assignment" at bounding box center [84, 162] width 7 height 7
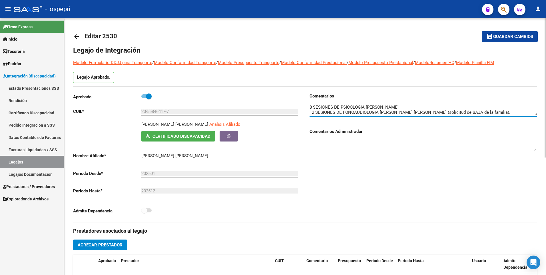
scroll to position [21, 0]
drag, startPoint x: 310, startPoint y: 106, endPoint x: 415, endPoint y: 130, distance: 107.3
click at [415, 130] on div "Comentarios Comentarios Administrador" at bounding box center [423, 125] width 227 height 65
drag, startPoint x: 166, startPoint y: 111, endPoint x: 147, endPoint y: 112, distance: 18.6
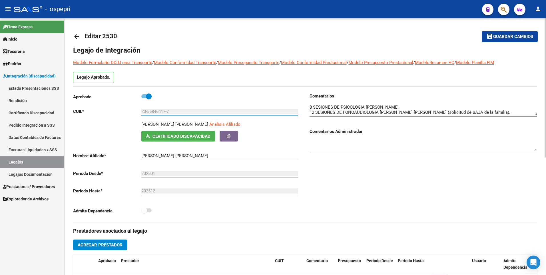
click at [147, 112] on input "20-56846417-7" at bounding box center [219, 111] width 157 height 5
drag, startPoint x: 187, startPoint y: 110, endPoint x: 89, endPoint y: 113, distance: 98.6
click at [89, 113] on app-form-text-field "CUIL * 20-56846417-7 Ingresar CUIL" at bounding box center [185, 111] width 225 height 5
click at [344, 199] on div "Comentarios Comentarios Administrador" at bounding box center [421, 157] width 232 height 129
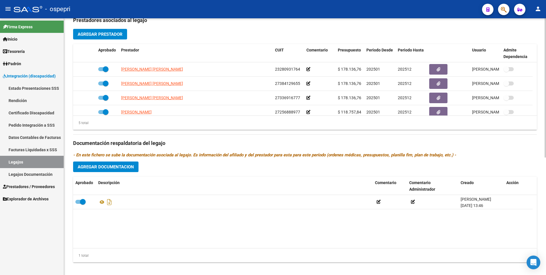
scroll to position [216, 0]
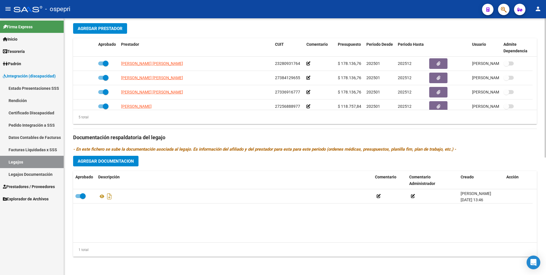
click at [117, 161] on span "Agregar Documentacion" at bounding box center [106, 161] width 56 height 5
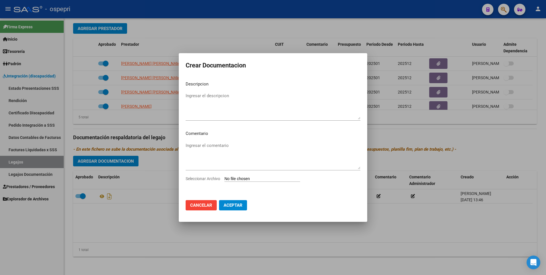
click at [252, 176] on div "Seleccionar Archivo" at bounding box center [273, 180] width 175 height 11
click at [251, 177] on input "Seleccionar Archivo" at bounding box center [263, 178] width 76 height 5
type input "C:\fakepath\20568464177.pdf"
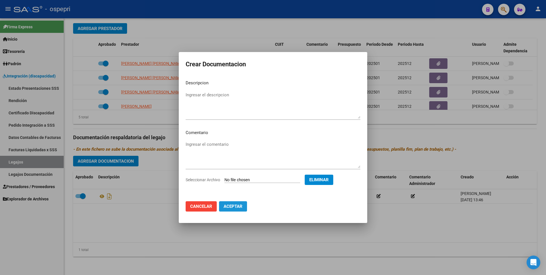
click at [234, 205] on span "Aceptar" at bounding box center [233, 206] width 19 height 5
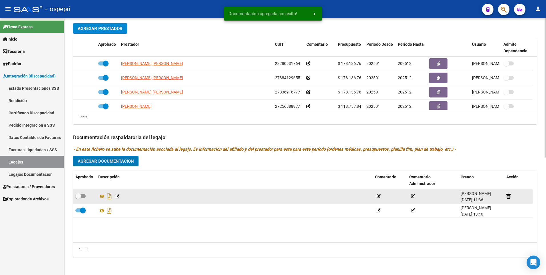
drag, startPoint x: 82, startPoint y: 197, endPoint x: 177, endPoint y: 193, distance: 95.2
click at [82, 197] on span at bounding box center [80, 196] width 10 height 4
click at [78, 198] on input "checkbox" at bounding box center [78, 198] width 0 height 0
checkbox input "true"
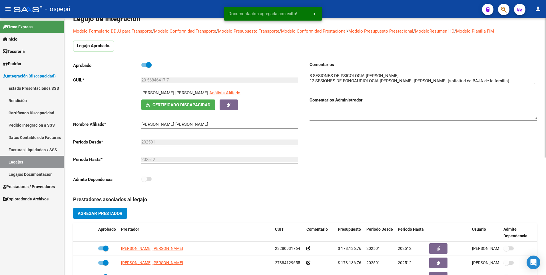
scroll to position [0, 0]
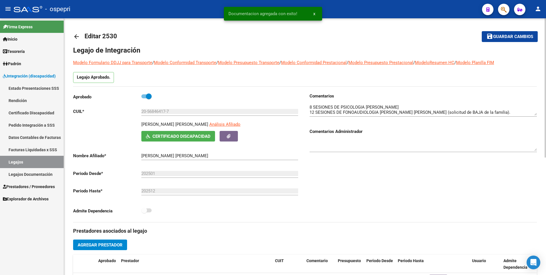
click at [520, 38] on span "Guardar cambios" at bounding box center [513, 36] width 40 height 5
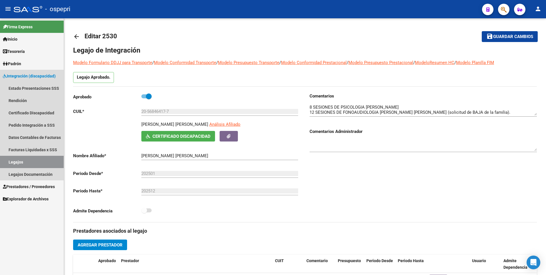
click at [37, 159] on link "Legajos" at bounding box center [32, 162] width 64 height 12
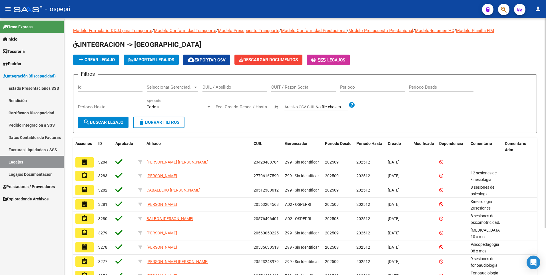
click at [210, 90] on input "CUIL / Apellido" at bounding box center [235, 87] width 65 height 5
paste input "54319771"
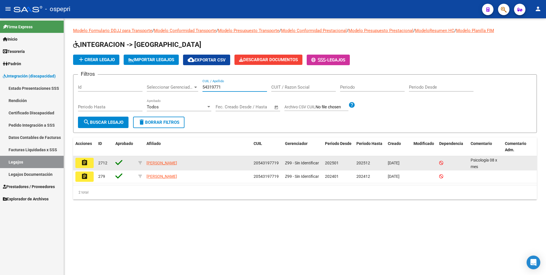
type input "54319771"
click at [78, 161] on button "assignment" at bounding box center [84, 163] width 18 height 10
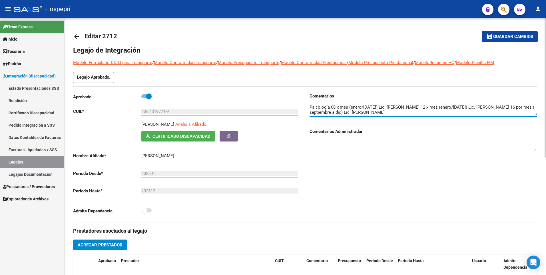
scroll to position [5, 0]
click at [537, 102] on div at bounding box center [423, 107] width 227 height 17
click at [43, 162] on link "Legajos" at bounding box center [32, 162] width 64 height 12
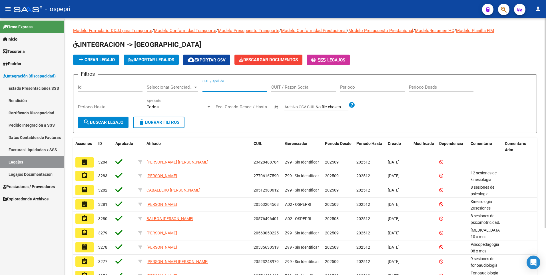
click at [217, 89] on input "CUIL / Apellido" at bounding box center [235, 87] width 65 height 5
paste input "45210207"
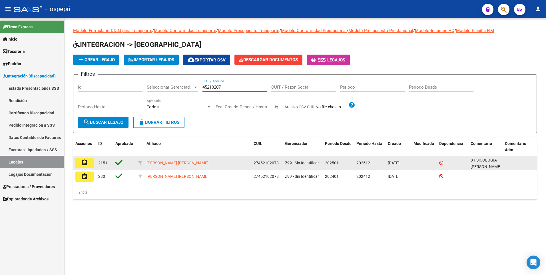
type input "45210207"
click at [86, 163] on mat-icon "assignment" at bounding box center [84, 162] width 7 height 7
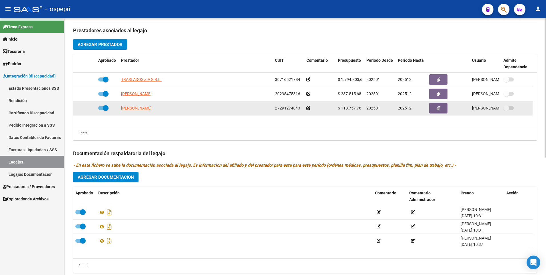
scroll to position [216, 0]
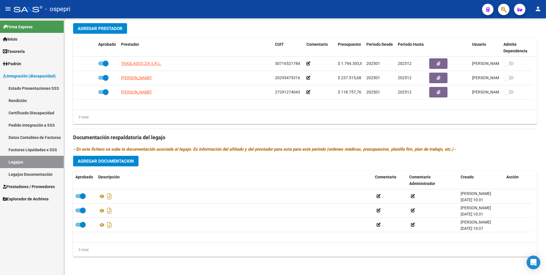
drag, startPoint x: 33, startPoint y: 161, endPoint x: 43, endPoint y: 159, distance: 10.5
click at [33, 161] on link "Legajos" at bounding box center [32, 162] width 64 height 12
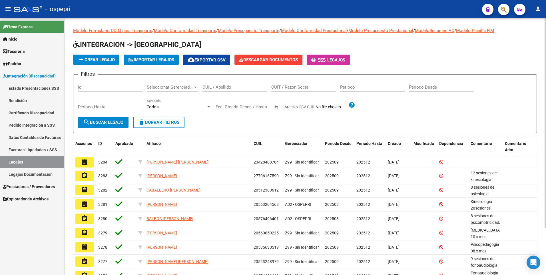
click at [218, 85] on input "CUIL / Apellido" at bounding box center [235, 87] width 65 height 5
paste input "18614683"
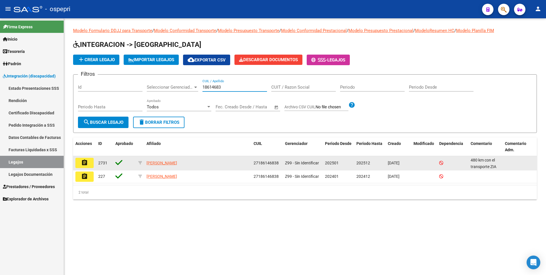
type input "18614683"
click at [86, 162] on mat-icon "assignment" at bounding box center [84, 162] width 7 height 7
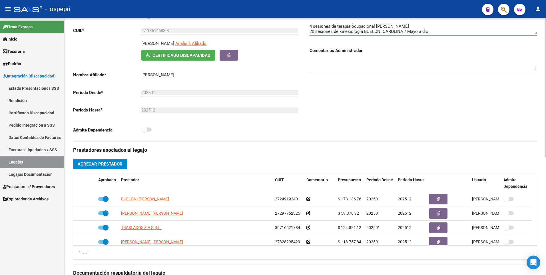
scroll to position [216, 0]
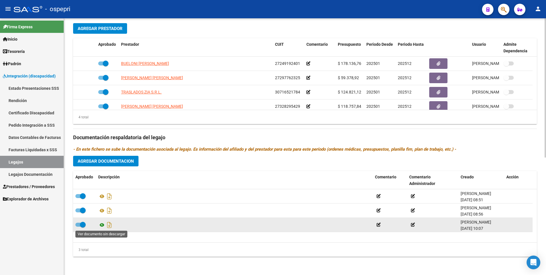
click at [100, 227] on icon at bounding box center [101, 224] width 7 height 7
